Goal: Navigation & Orientation: Find specific page/section

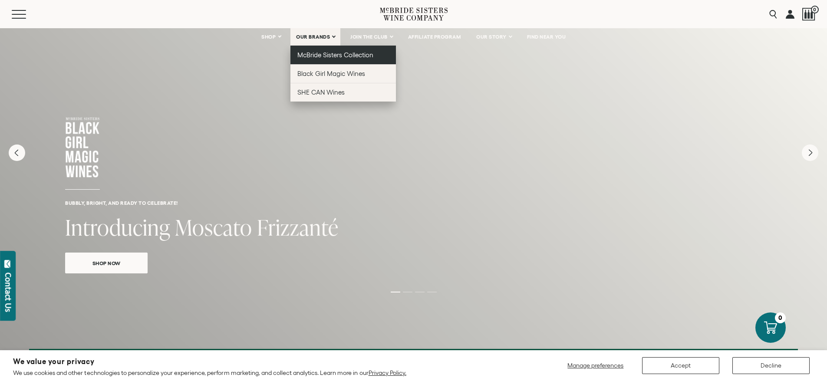
click at [332, 57] on span "McBride Sisters Collection" at bounding box center [335, 54] width 76 height 7
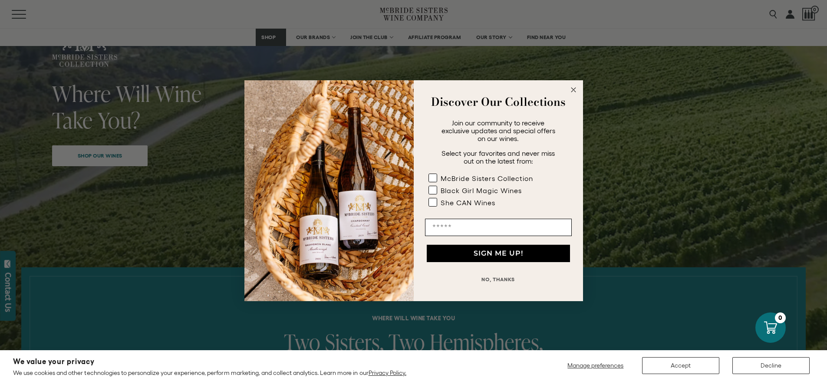
scroll to position [174, 0]
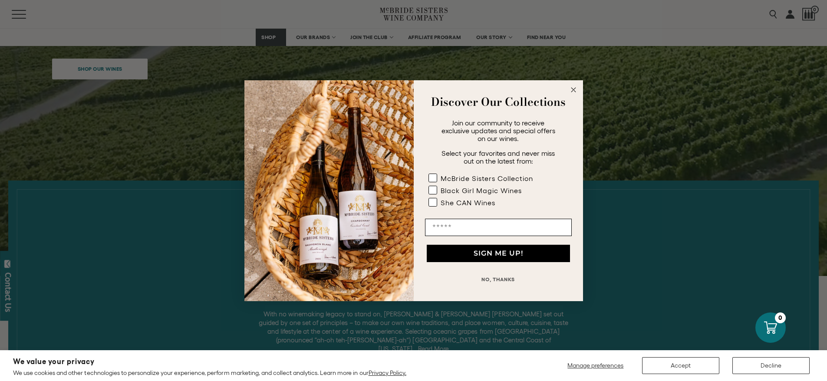
click at [575, 93] on circle "Close dialog" at bounding box center [573, 90] width 10 height 10
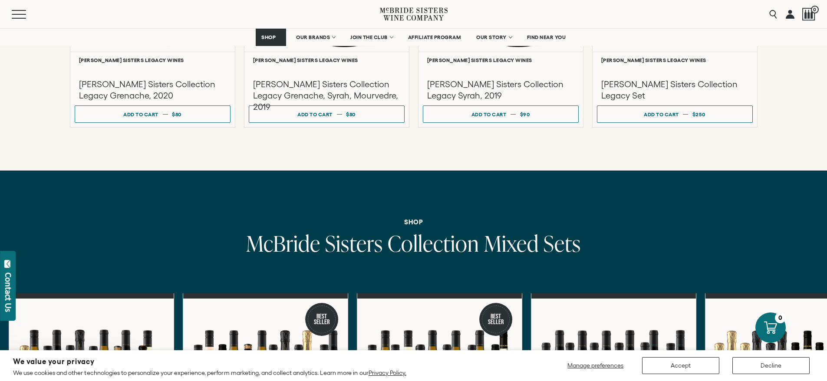
scroll to position [2647, 0]
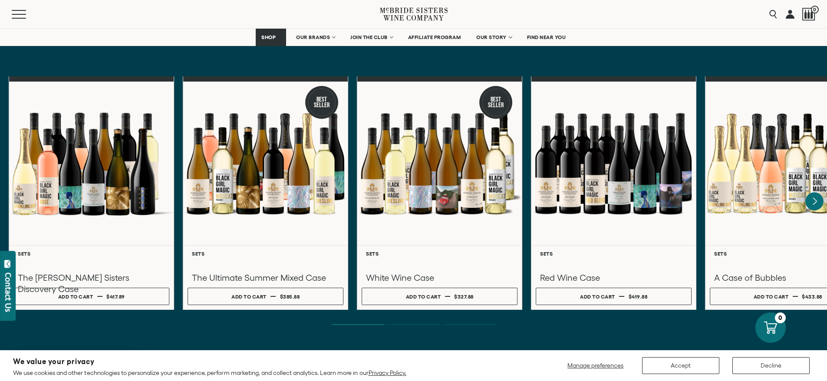
click at [808, 192] on icon "Next" at bounding box center [814, 201] width 18 height 18
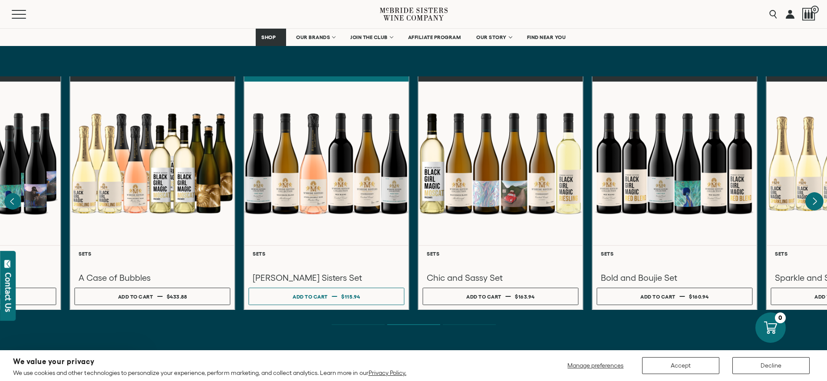
click at [813, 198] on icon "Next" at bounding box center [814, 201] width 3 height 7
